Goal: Information Seeking & Learning: Learn about a topic

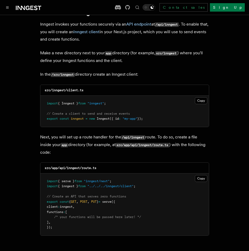
scroll to position [660, 0]
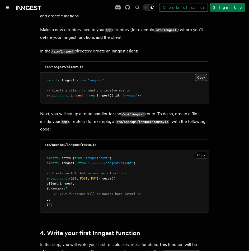
click at [196, 74] on button "Copy Copied" at bounding box center [201, 77] width 12 height 7
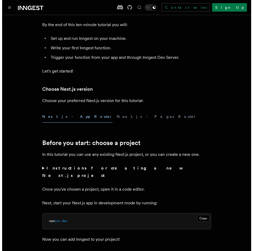
scroll to position [0, 0]
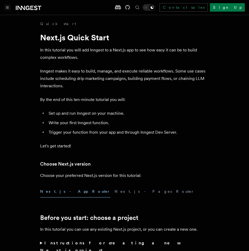
click at [6, 8] on icon "Toggle navigation" at bounding box center [7, 7] width 3 height 2
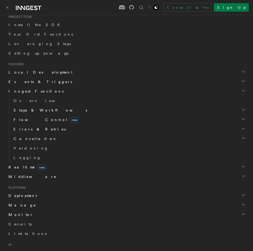
scroll to position [223, 0]
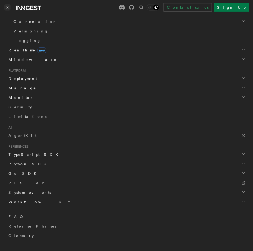
click at [7, 8] on icon "Toggle navigation" at bounding box center [8, 8] width 2 height 2
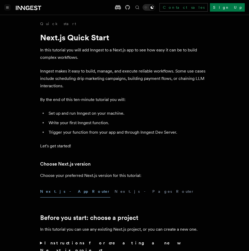
click at [6, 8] on icon "Toggle navigation" at bounding box center [7, 7] width 3 height 2
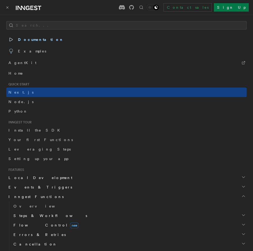
click at [28, 39] on span "Documentation" at bounding box center [35, 39] width 55 height 7
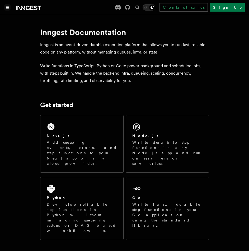
click at [8, 9] on button "Toggle navigation" at bounding box center [7, 7] width 6 height 6
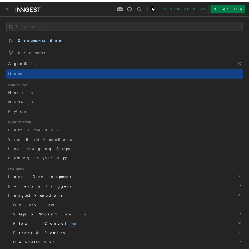
scroll to position [26, 0]
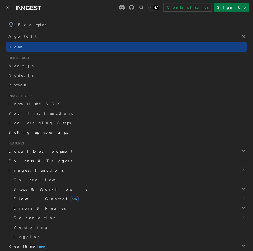
click at [34, 131] on span "Setting up your app" at bounding box center [38, 132] width 60 height 4
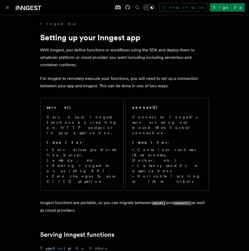
click at [22, 7] on icon at bounding box center [21, 8] width 8 height 4
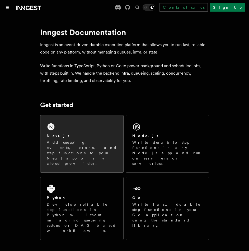
click at [68, 139] on div "Next.js Add queueing, events, crons, and step functions to your Next app on any…" at bounding box center [82, 149] width 70 height 33
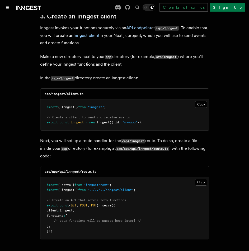
scroll to position [634, 0]
